Goal: Find specific page/section: Find specific page/section

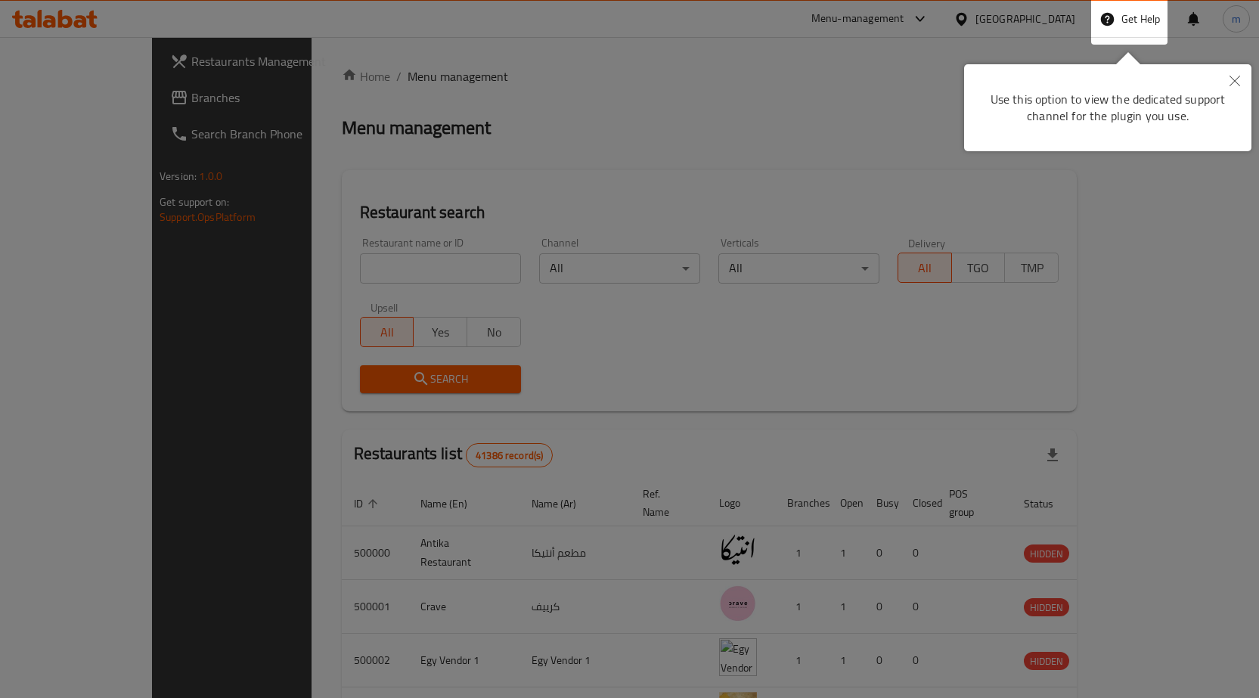
click at [1239, 77] on icon "Close" at bounding box center [1235, 81] width 11 height 11
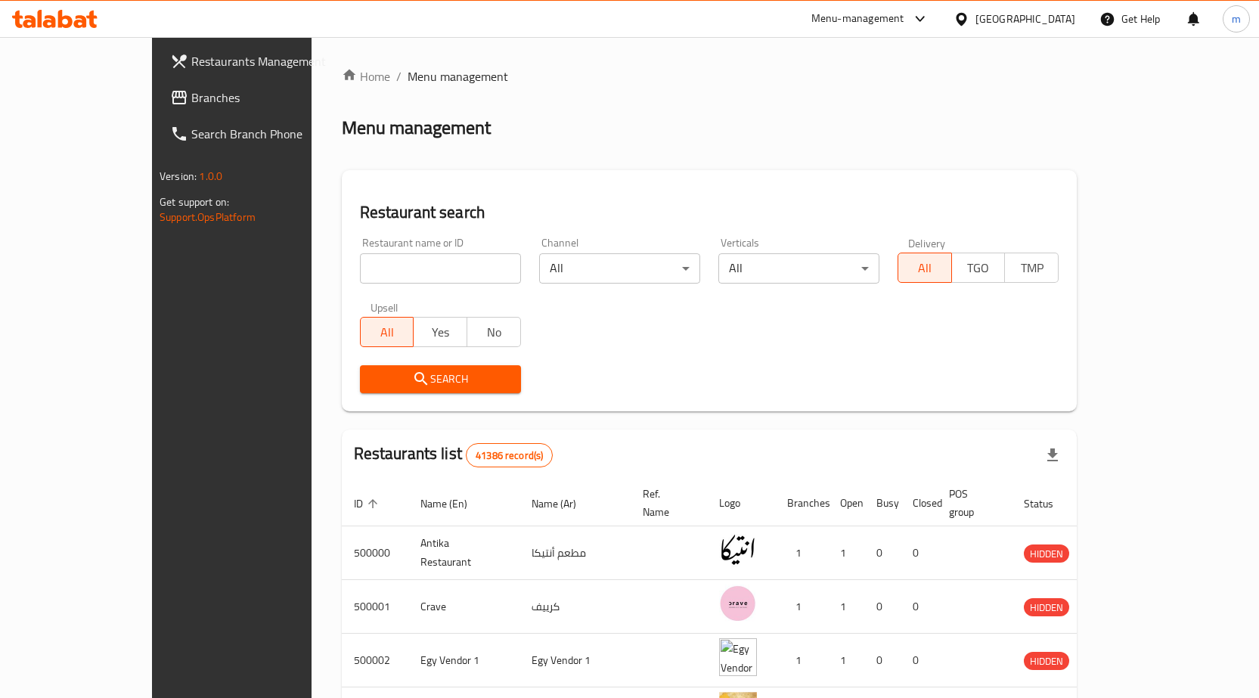
click at [1060, 17] on div "[GEOGRAPHIC_DATA]" at bounding box center [1026, 19] width 100 height 17
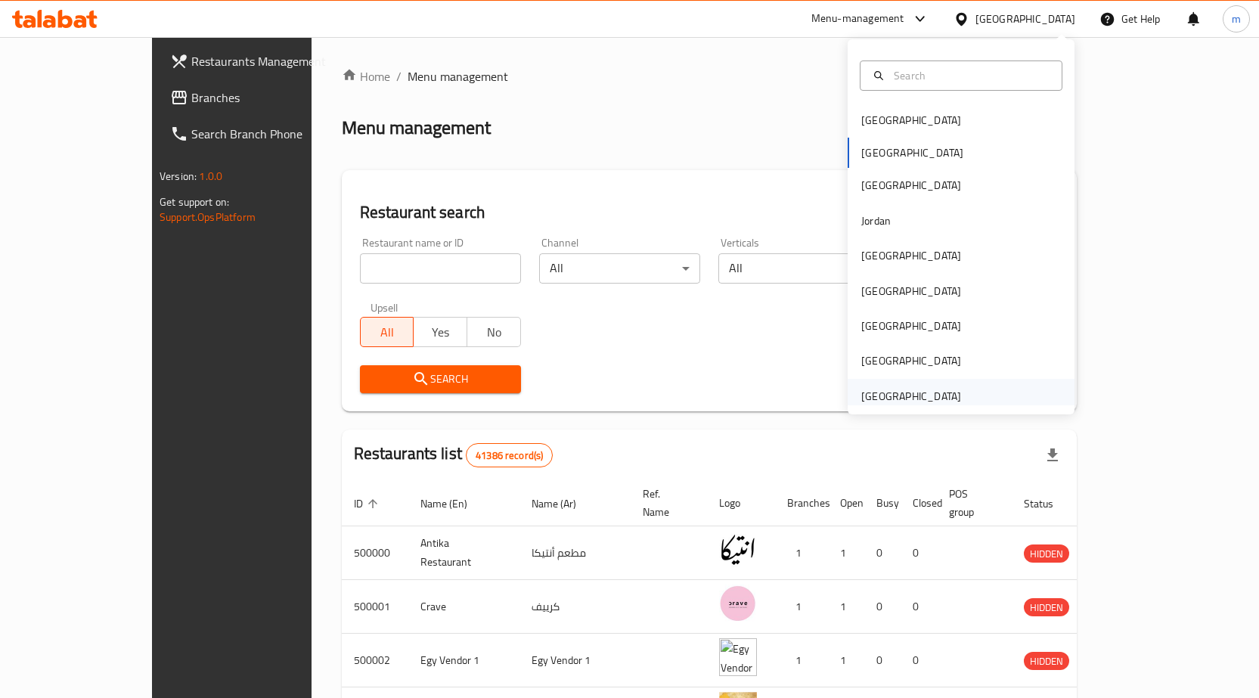
click at [940, 401] on div "[GEOGRAPHIC_DATA]" at bounding box center [911, 396] width 100 height 17
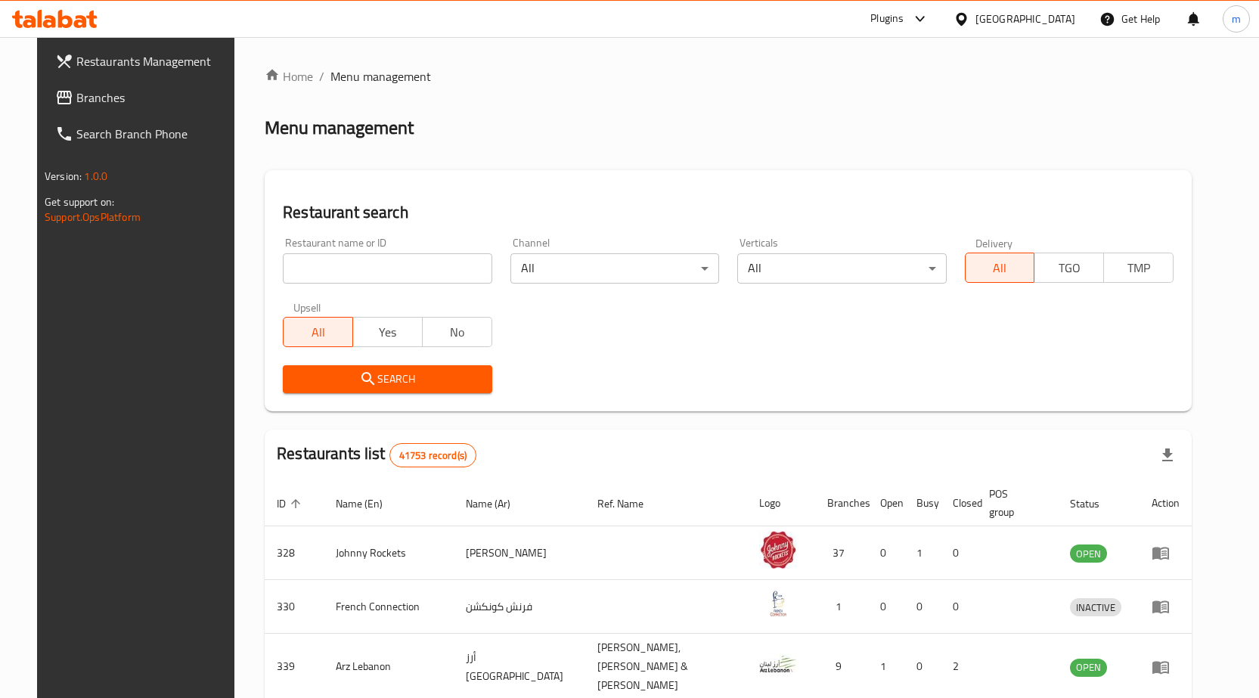
click at [1044, 14] on div "[GEOGRAPHIC_DATA]" at bounding box center [1026, 19] width 100 height 17
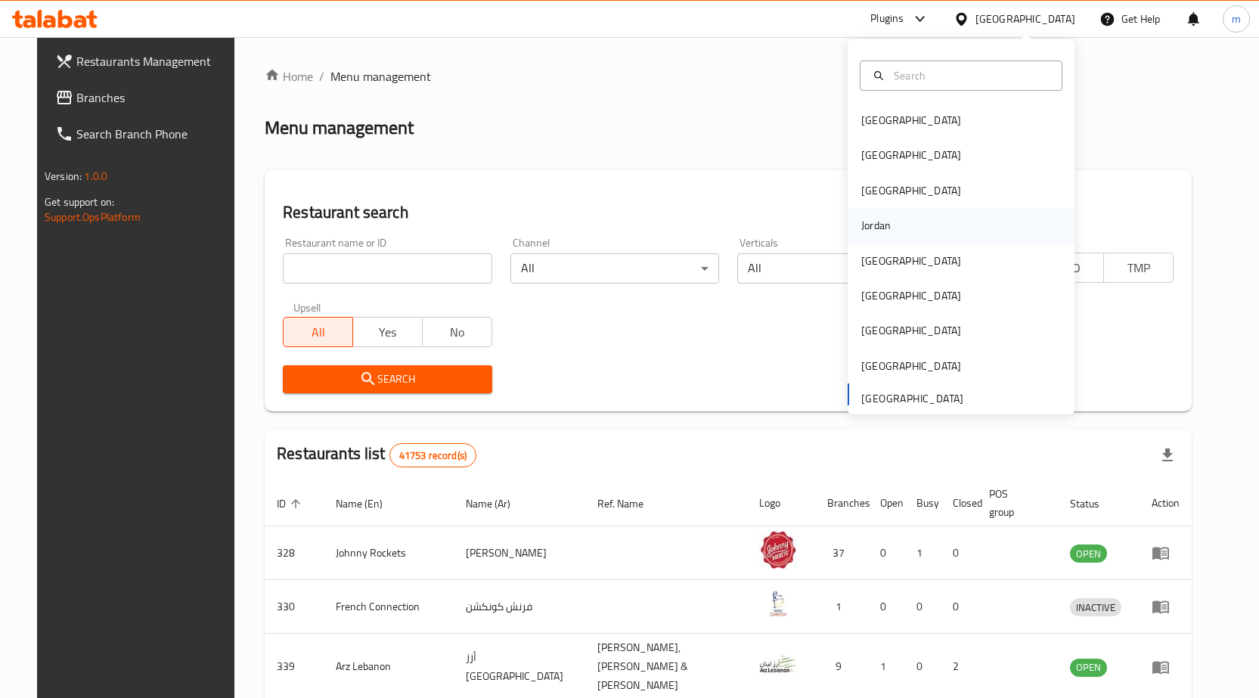
click at [881, 225] on div "Jordan" at bounding box center [876, 225] width 54 height 35
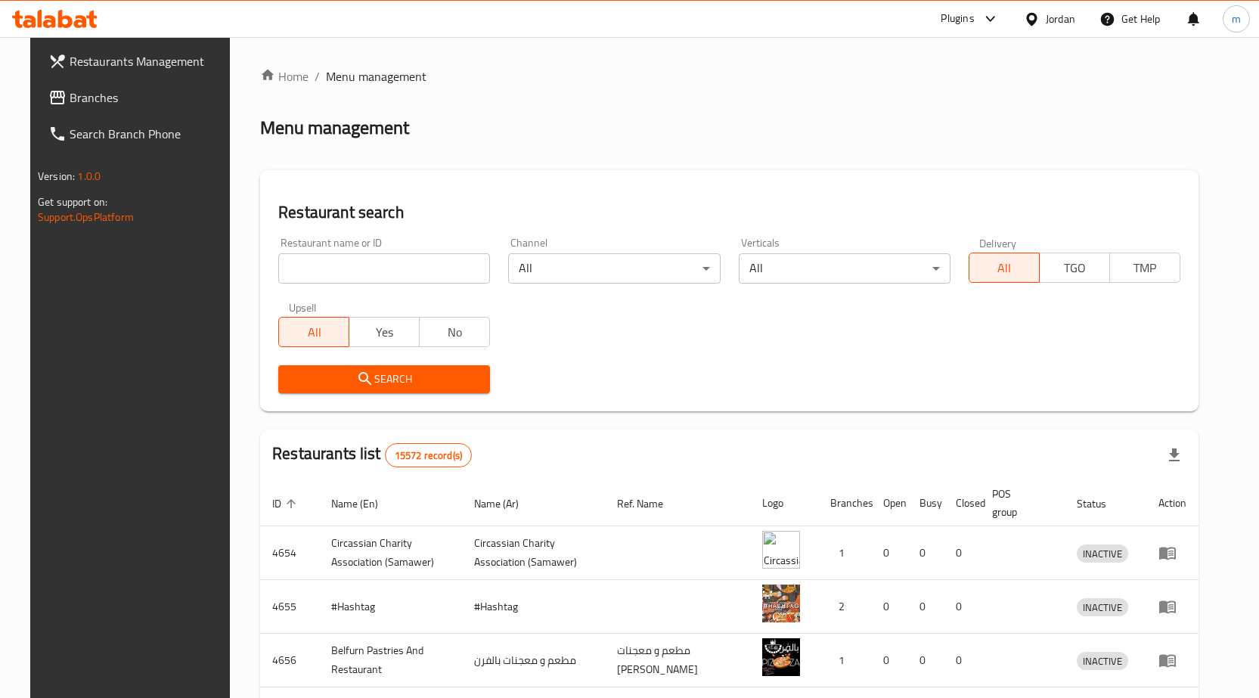
click at [110, 96] on span "Branches" at bounding box center [149, 97] width 159 height 18
